Goal: Task Accomplishment & Management: Use online tool/utility

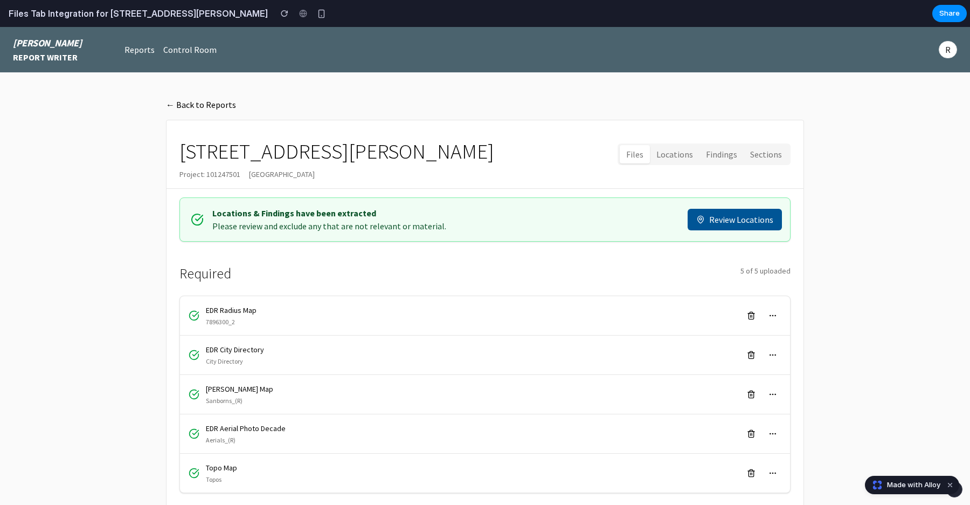
click at [637, 153] on button "Files" at bounding box center [635, 154] width 30 height 19
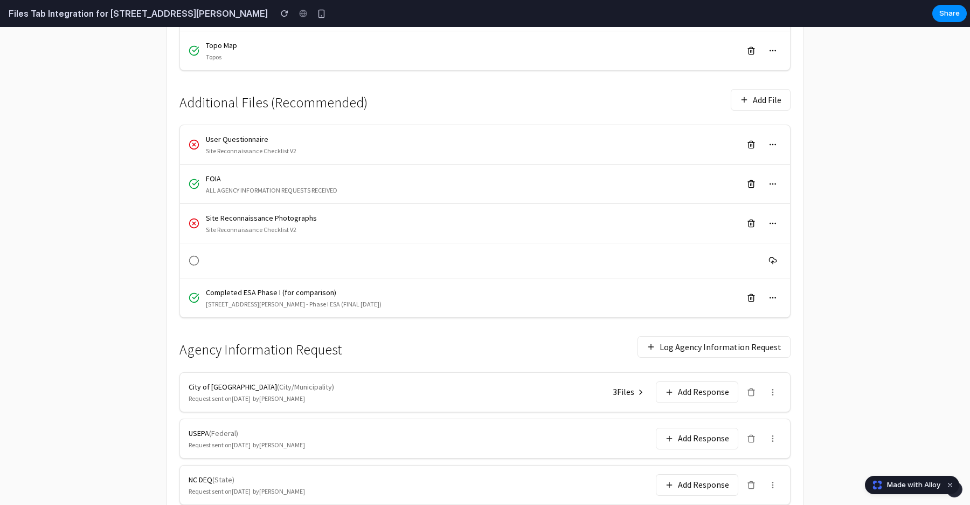
scroll to position [457, 0]
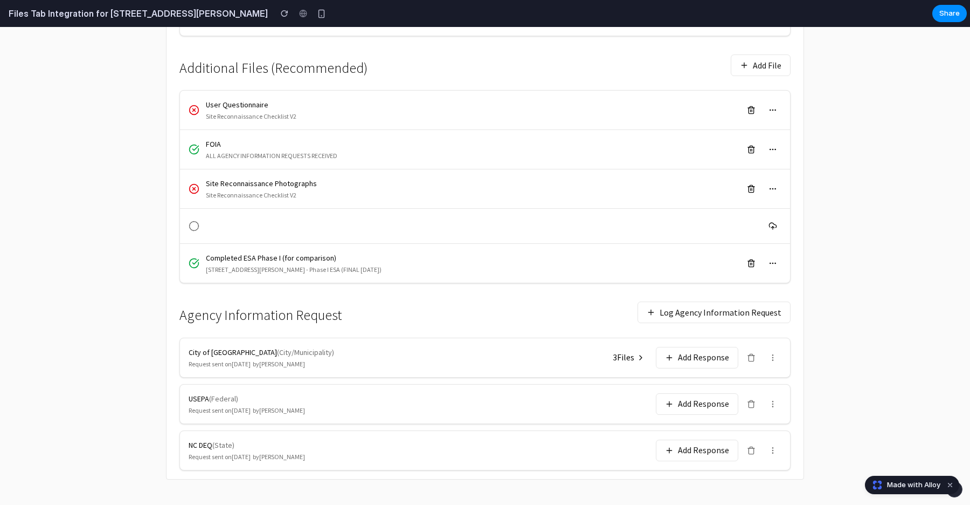
click at [628, 349] on button "3 File s" at bounding box center [629, 357] width 45 height 19
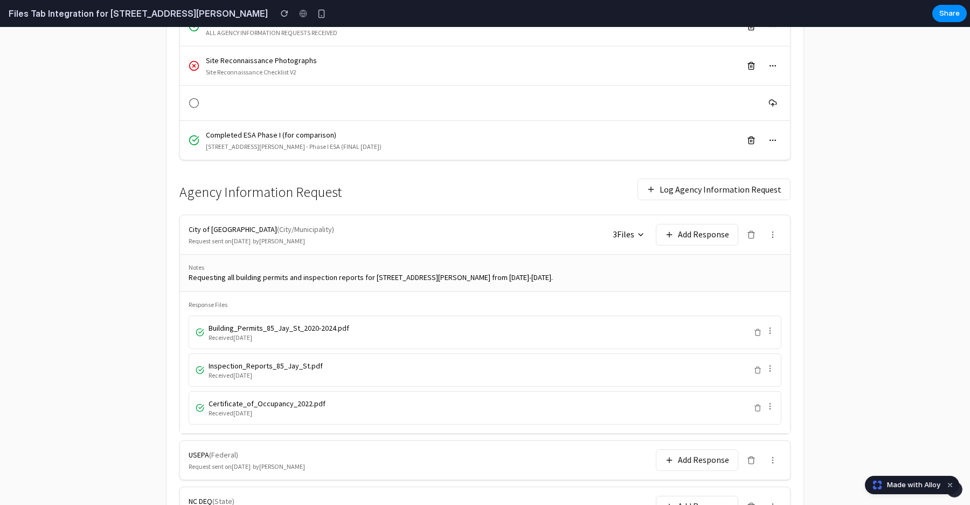
scroll to position [636, 0]
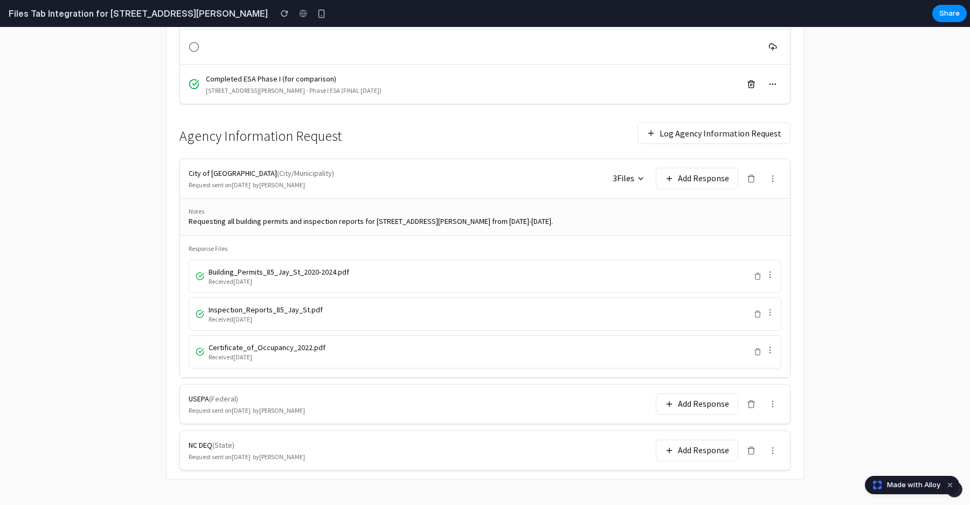
click at [708, 168] on button "Add Response" at bounding box center [697, 179] width 82 height 22
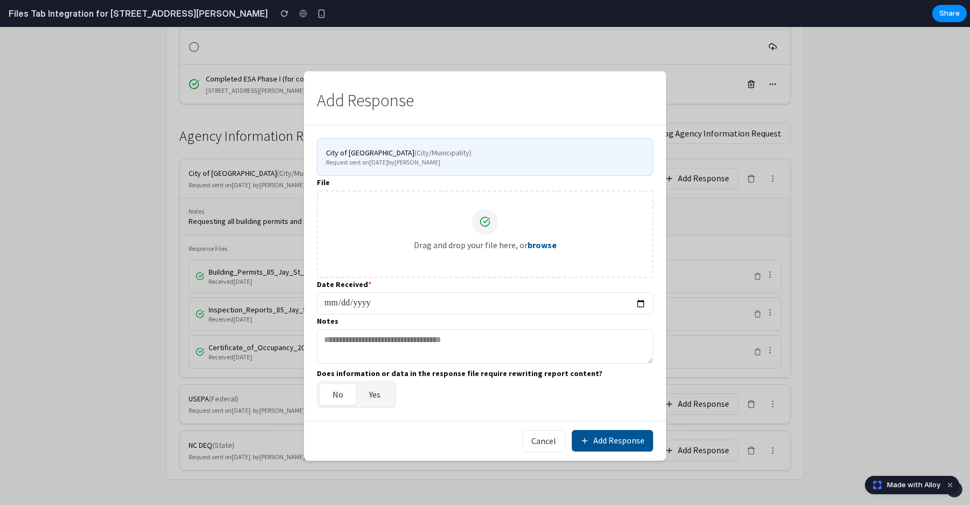
click at [541, 440] on button "Cancel" at bounding box center [543, 441] width 43 height 22
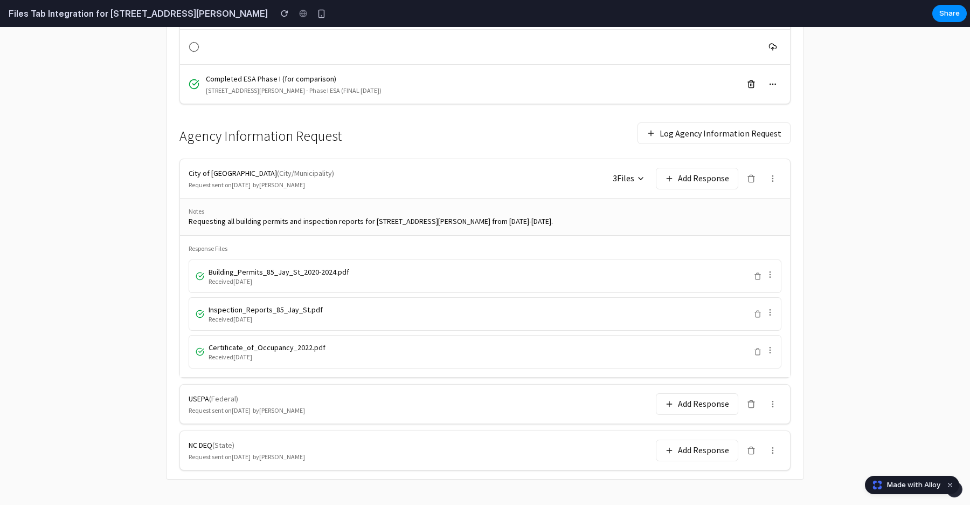
click at [769, 174] on icon at bounding box center [773, 178] width 9 height 9
click at [713, 212] on div "Notes" at bounding box center [485, 211] width 593 height 9
click at [718, 126] on button "Log Agency Information Request" at bounding box center [714, 133] width 153 height 22
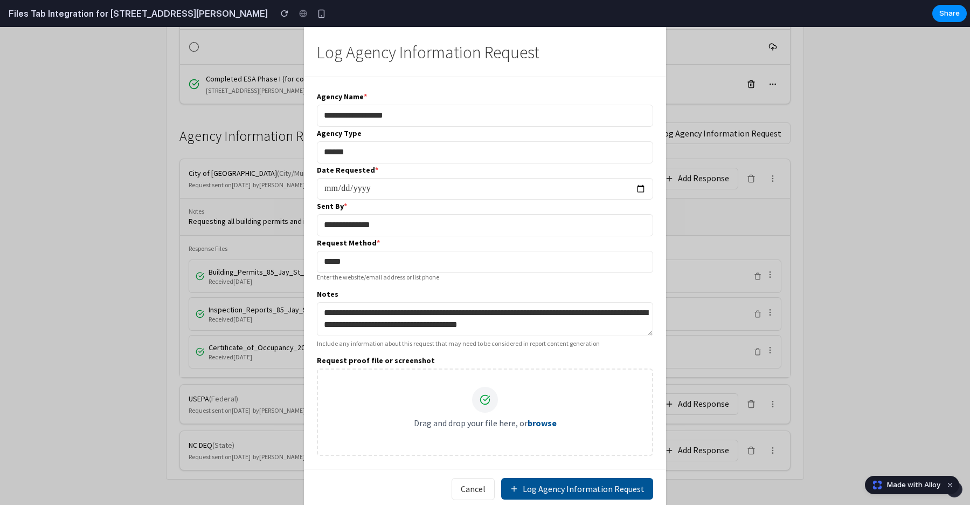
click at [533, 485] on button "Log Agency Information Request" at bounding box center [577, 489] width 152 height 22
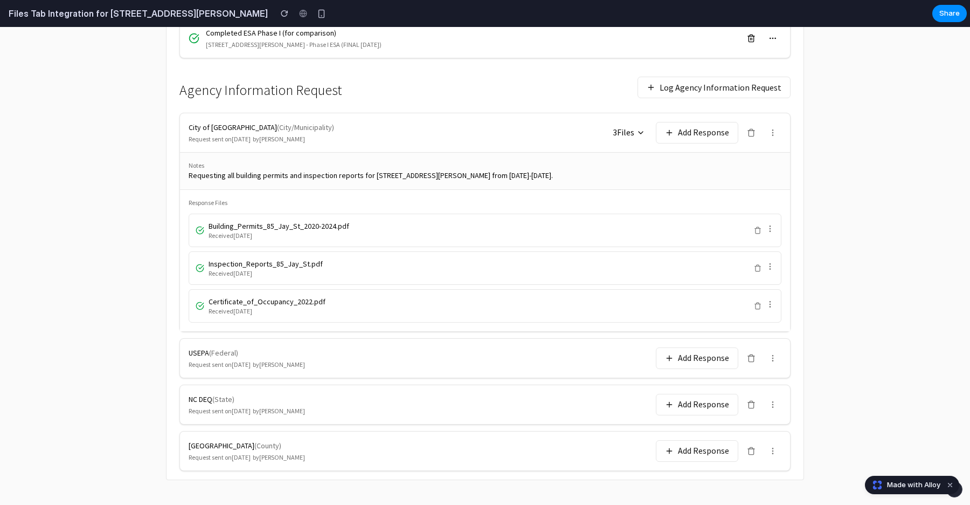
scroll to position [682, 0]
click at [711, 357] on button "Add Response" at bounding box center [697, 358] width 82 height 22
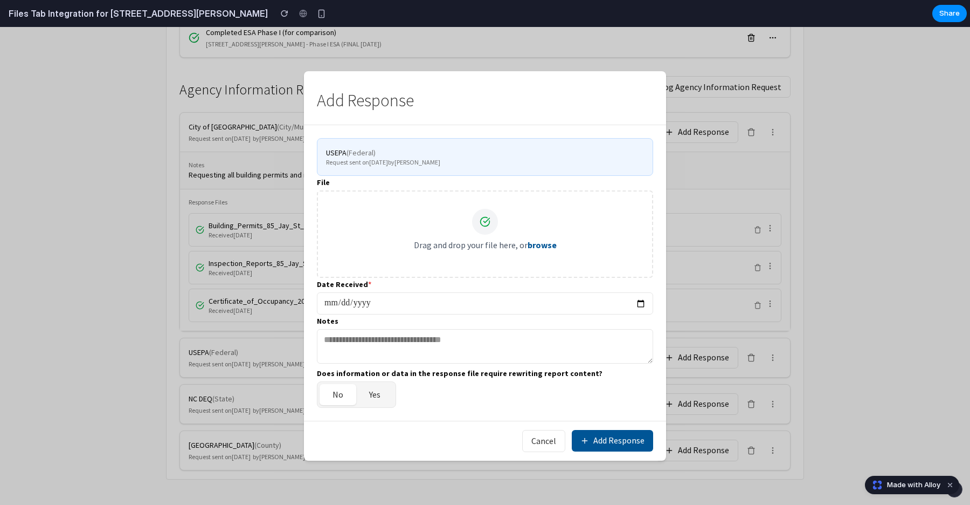
click at [539, 444] on button "Cancel" at bounding box center [543, 441] width 43 height 22
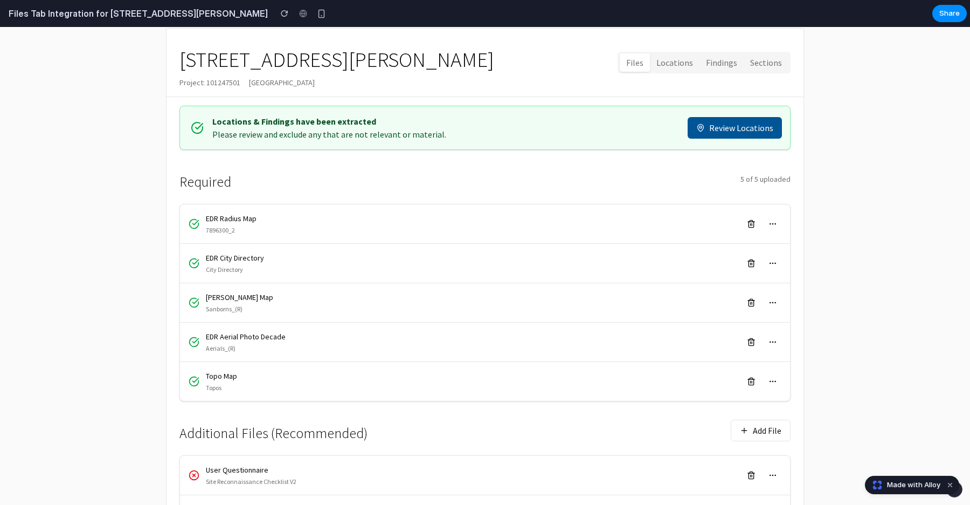
scroll to position [91, 0]
